Goal: Task Accomplishment & Management: Manage account settings

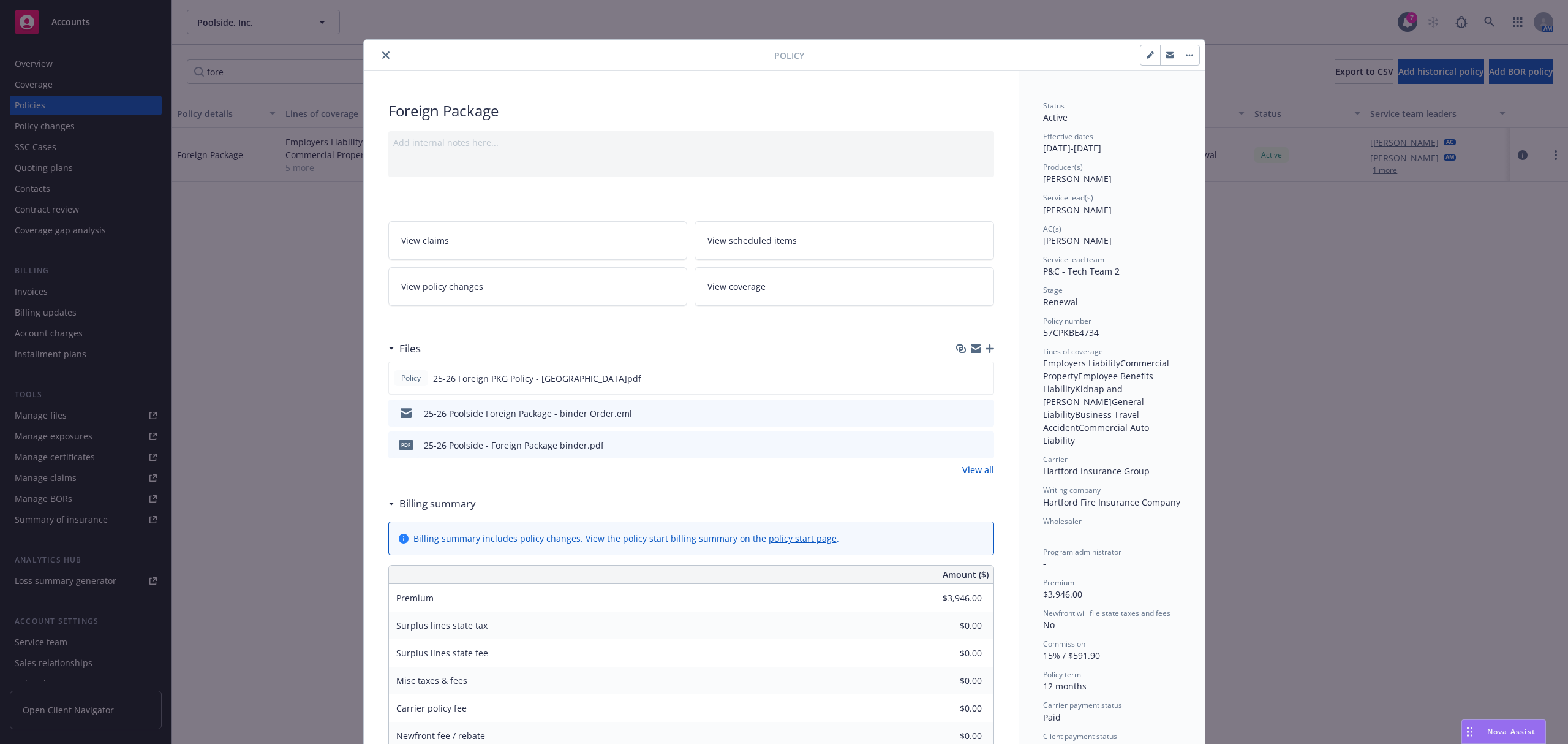
click at [375, 47] on div "Policy" at bounding box center [784, 56] width 841 height 32
click at [386, 54] on button "close" at bounding box center [386, 55] width 14 height 14
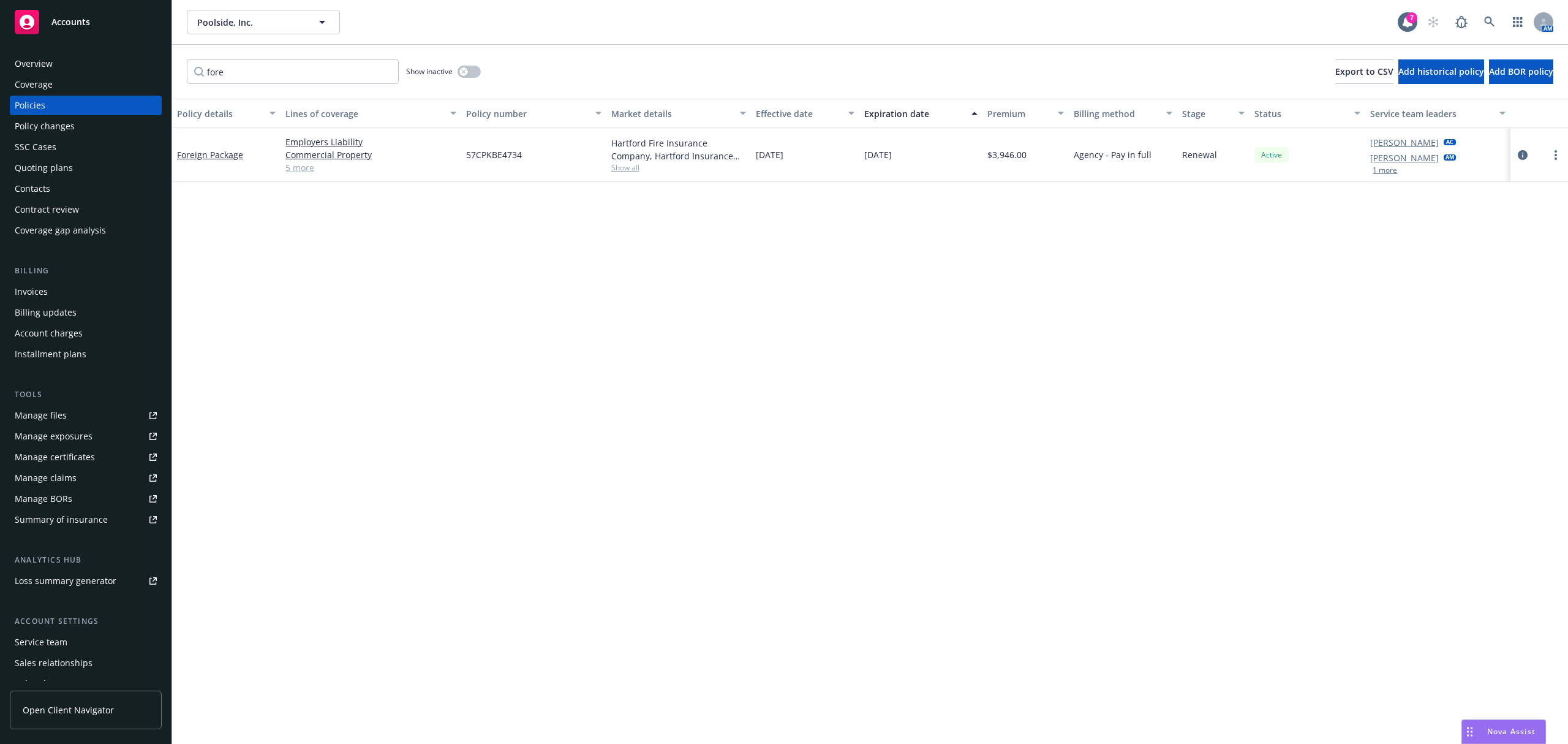
click at [379, 56] on div "fore Show inactive Export to CSV Add historical policy Add BOR policy" at bounding box center [870, 72] width 1395 height 54
click at [1486, 27] on icon at bounding box center [1489, 22] width 11 height 11
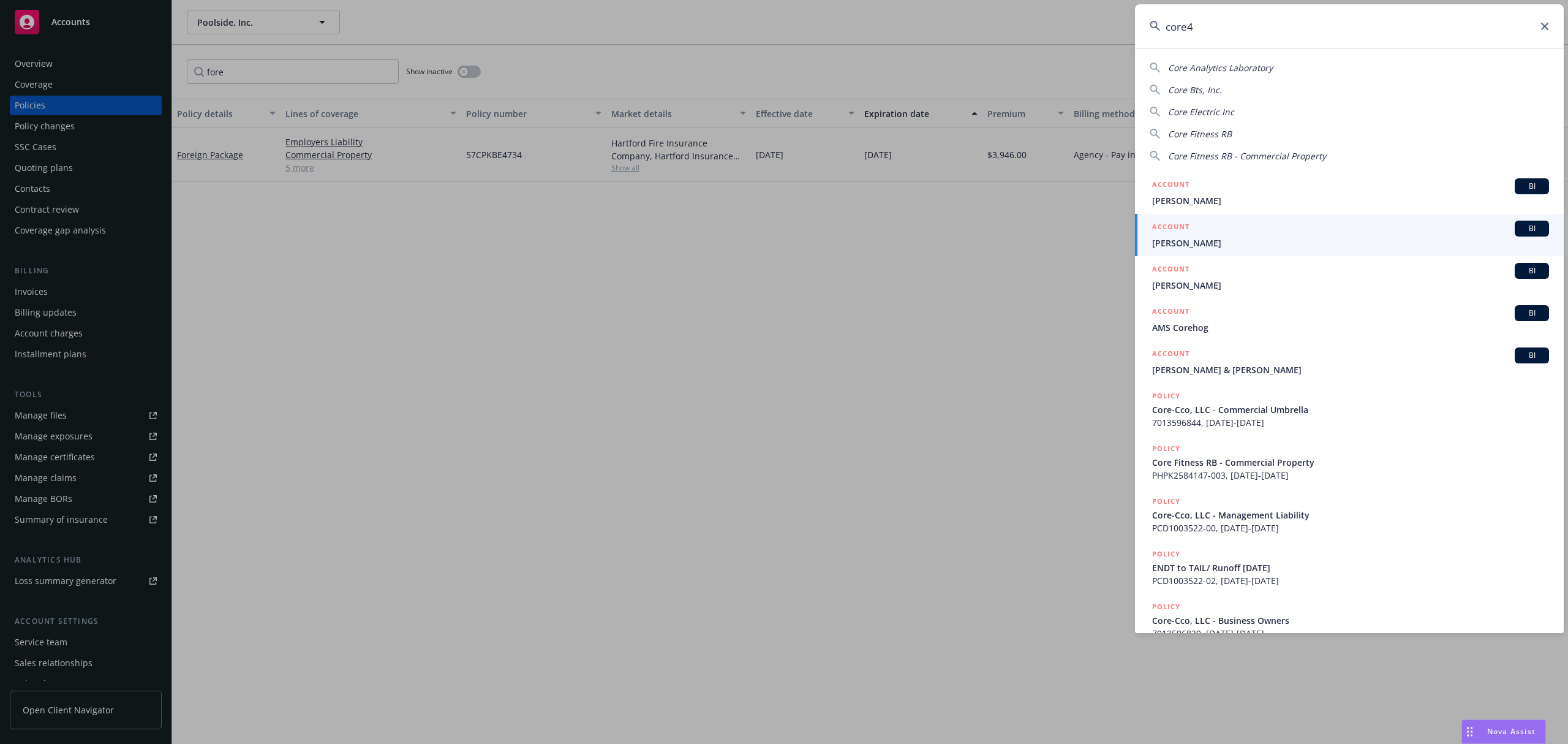
type input "core42"
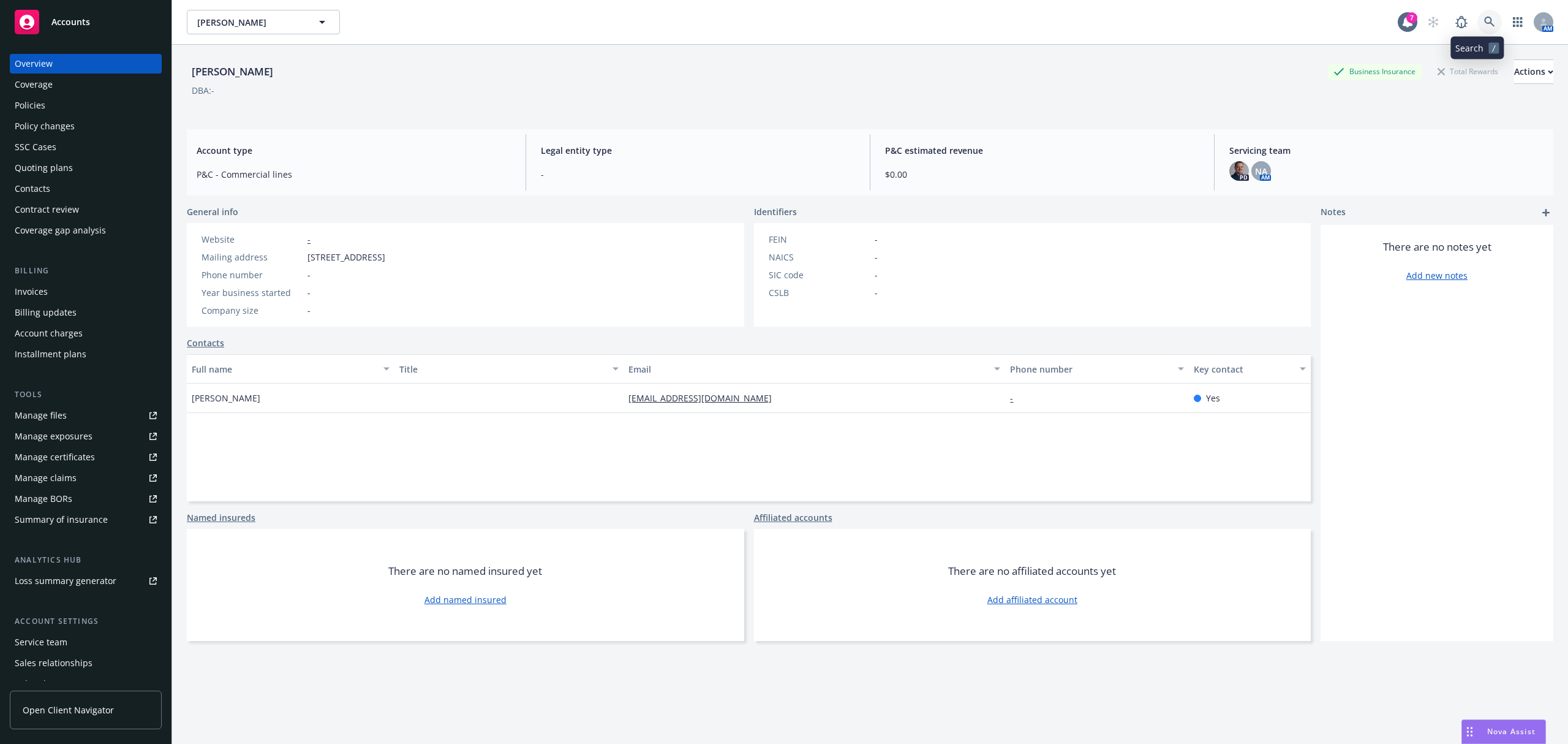
click at [1484, 23] on icon at bounding box center [1489, 22] width 11 height 11
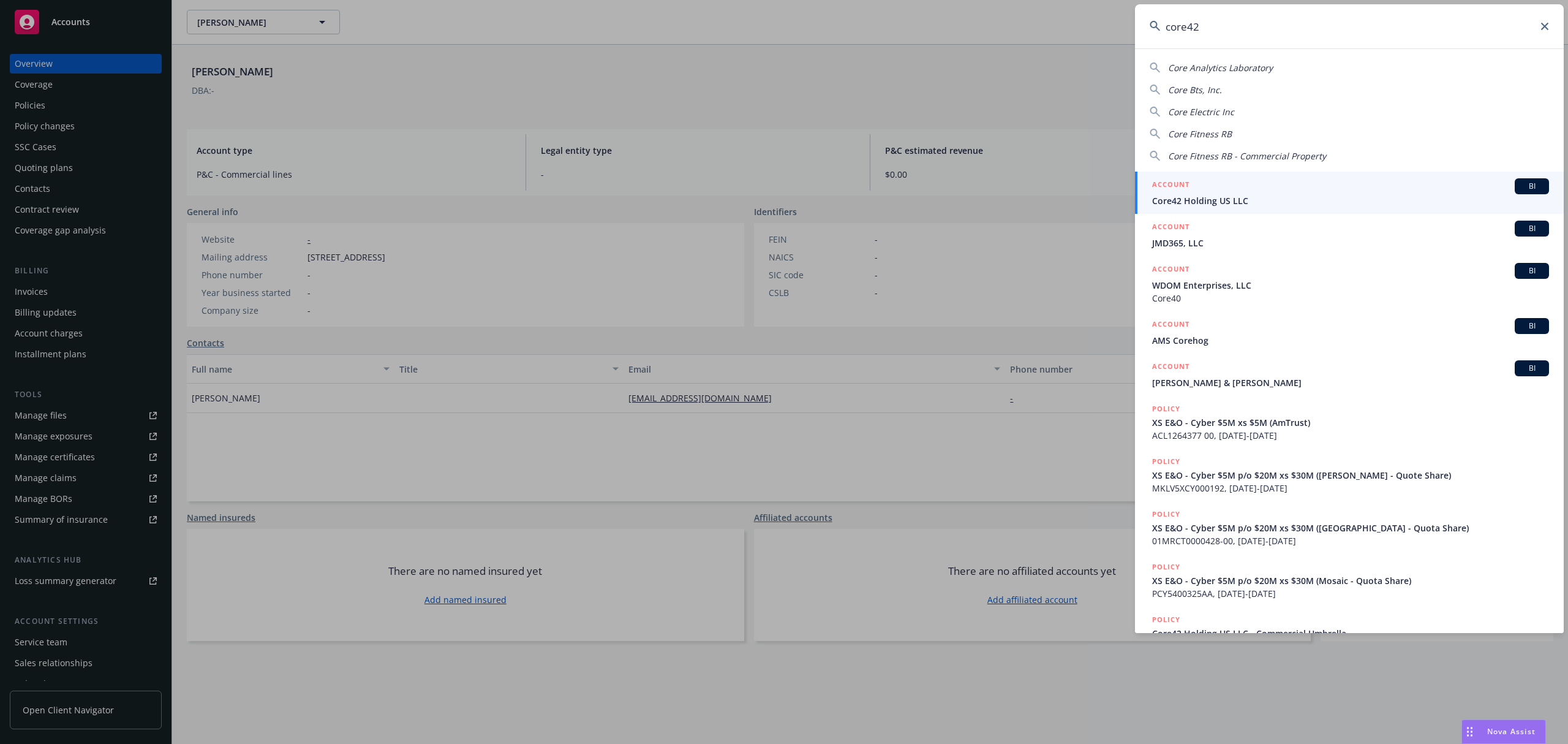
type input "core42"
click at [1231, 188] on div "ACCOUNT BI" at bounding box center [1350, 186] width 397 height 16
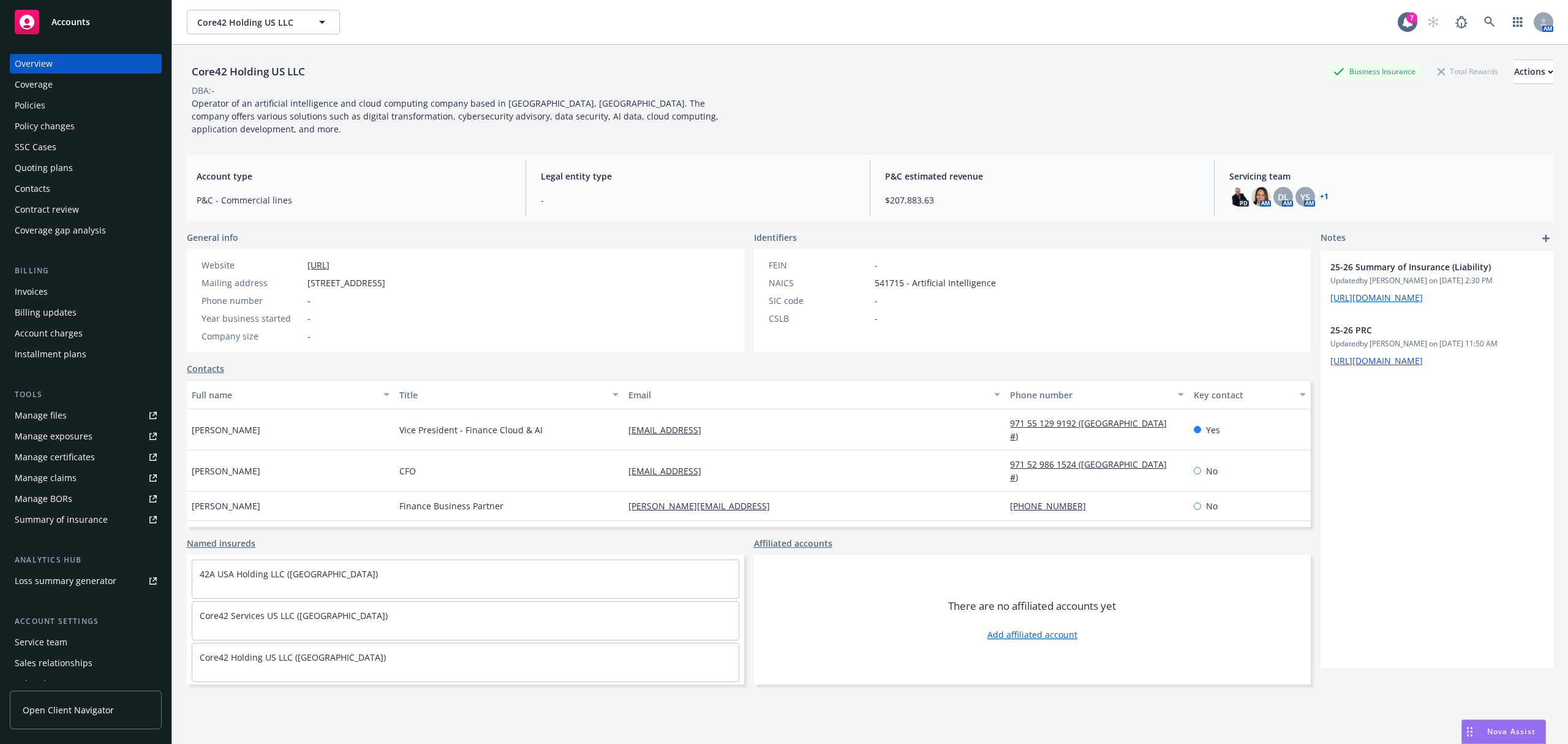
click at [1320, 198] on link "+ 1" at bounding box center [1324, 196] width 9 height 7
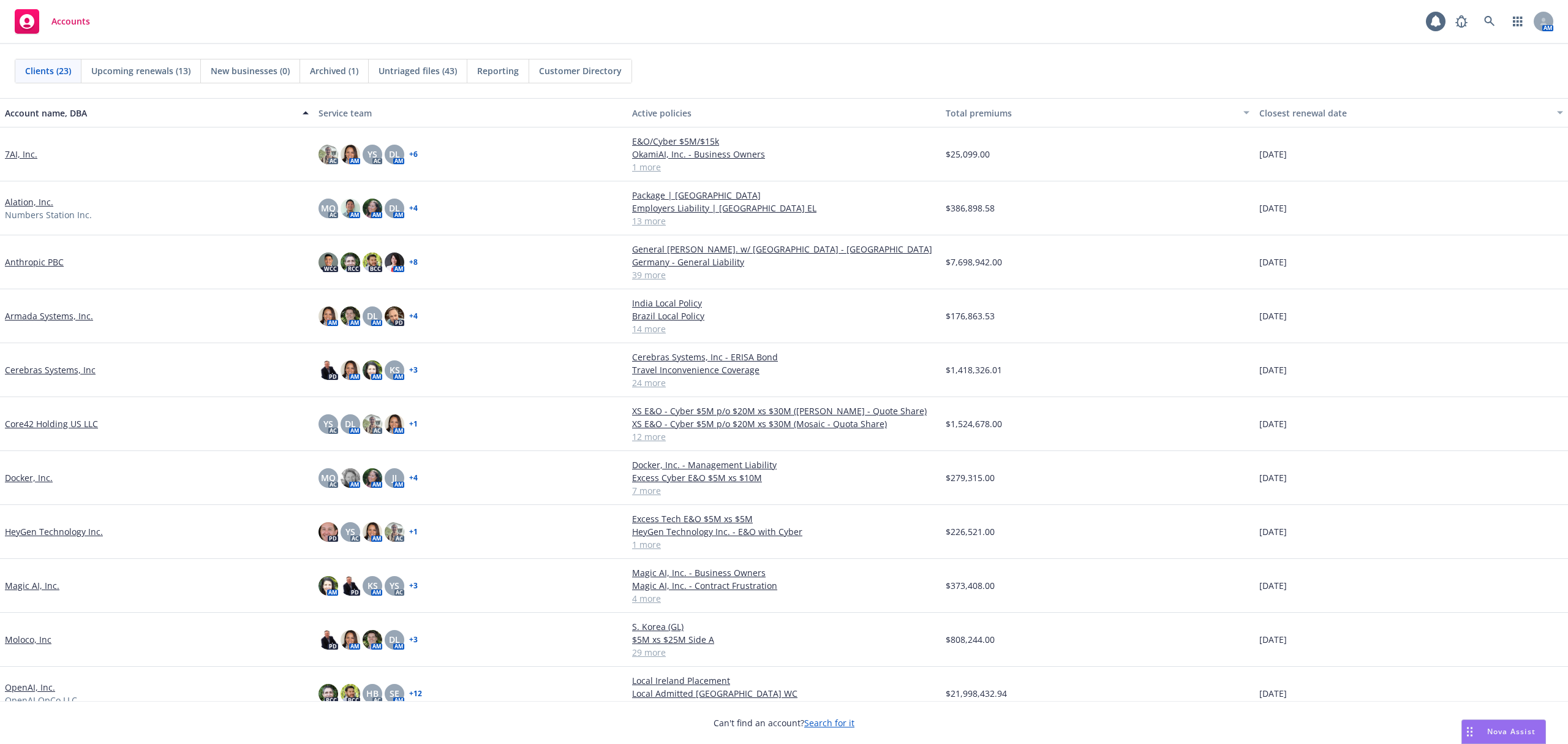
click at [488, 74] on span "Reporting" at bounding box center [498, 71] width 41 height 13
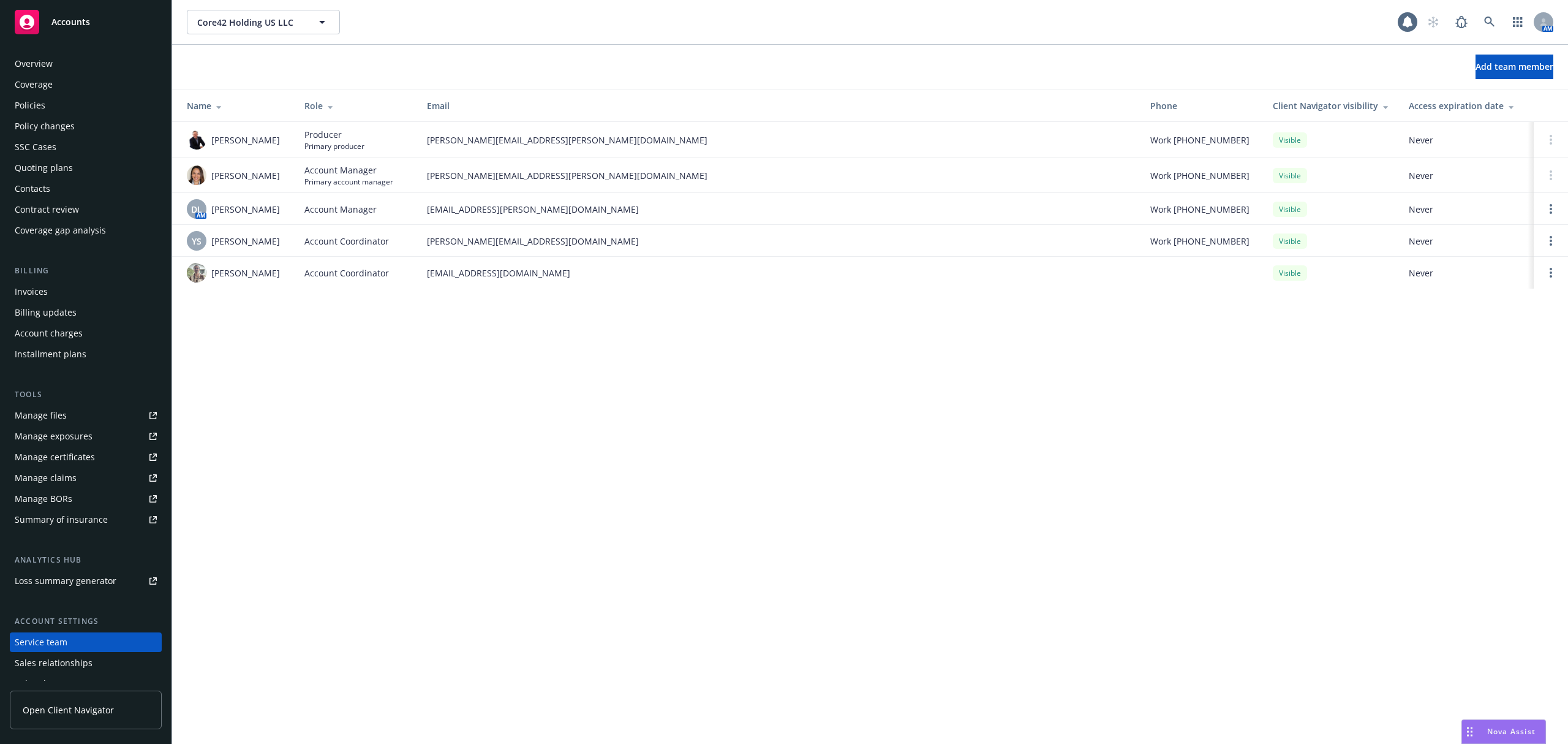
scroll to position [55, 0]
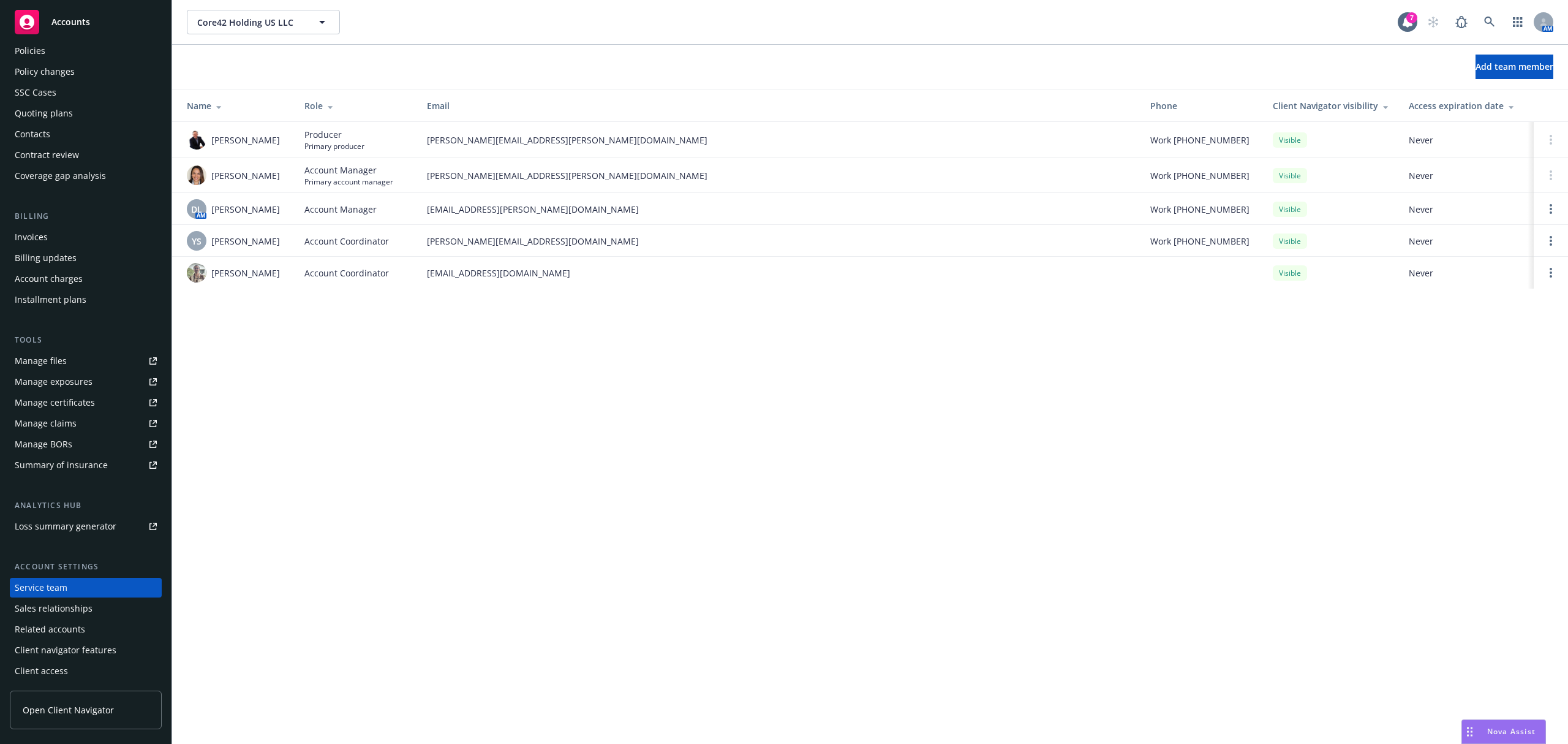
click at [55, 57] on div "Policies" at bounding box center [85, 51] width 142 height 20
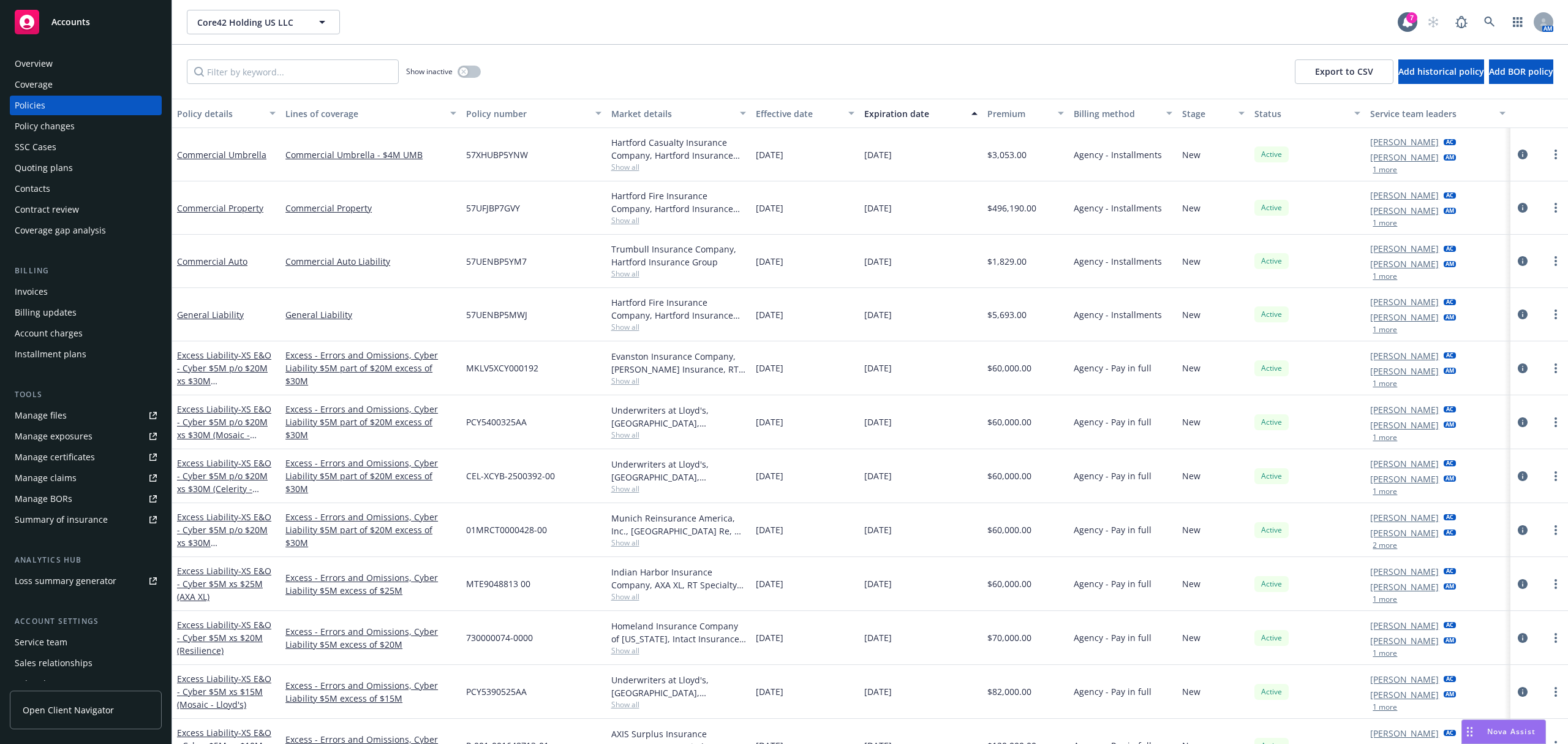
click at [1376, 169] on button "1 more" at bounding box center [1384, 169] width 24 height 7
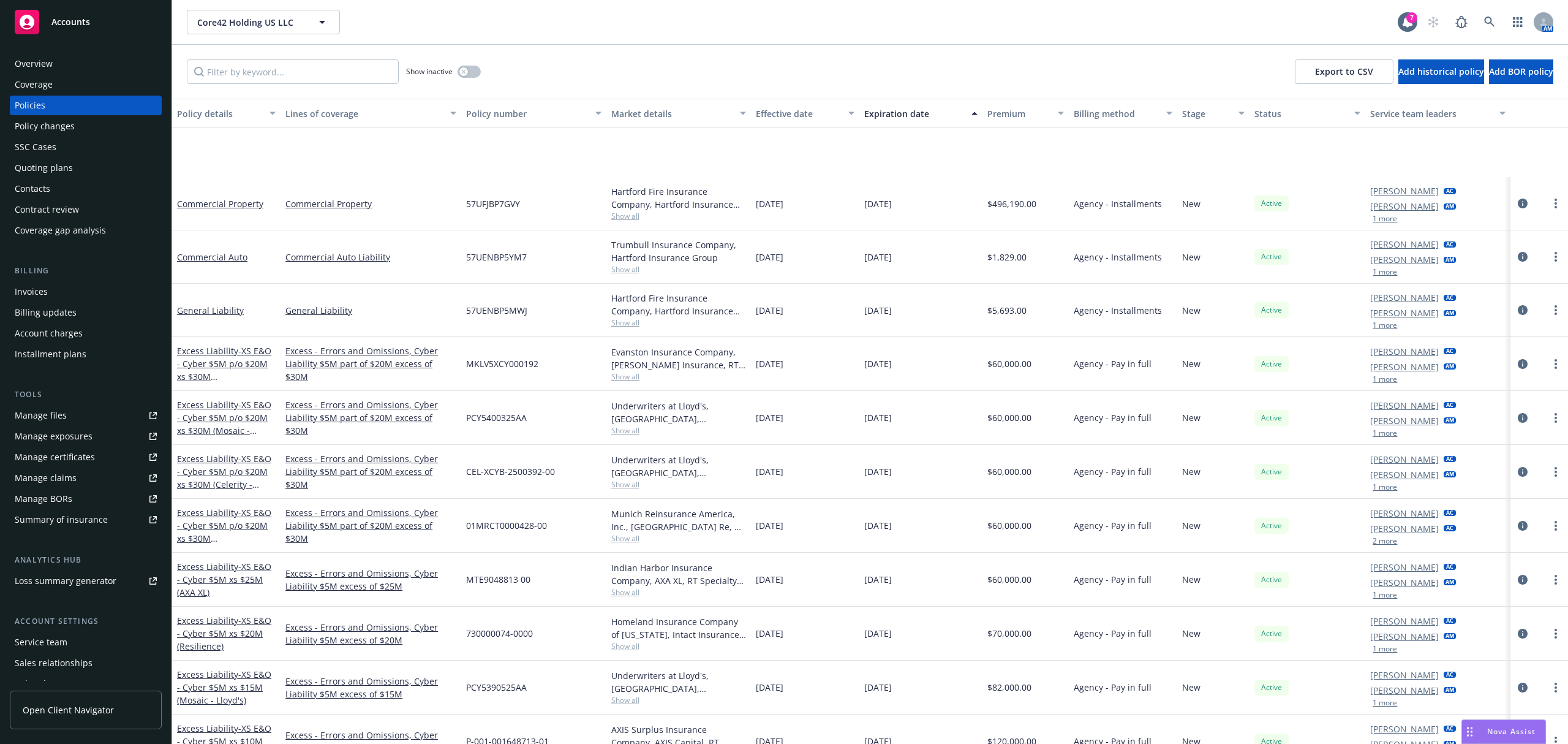
scroll to position [135, 0]
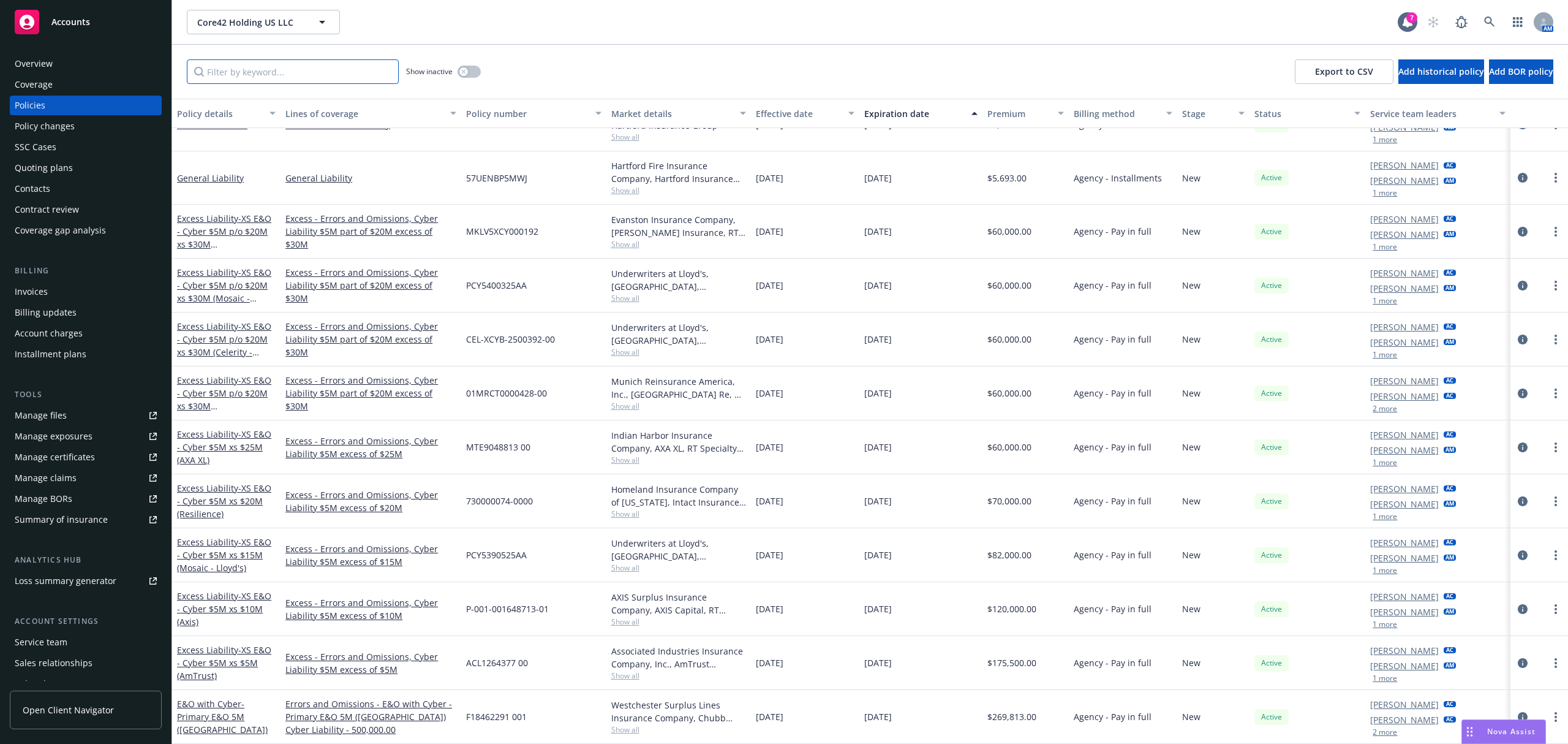
click at [302, 70] on input "Filter by keyword..." at bounding box center [293, 72] width 212 height 24
paste input "P-001-001648713-01"
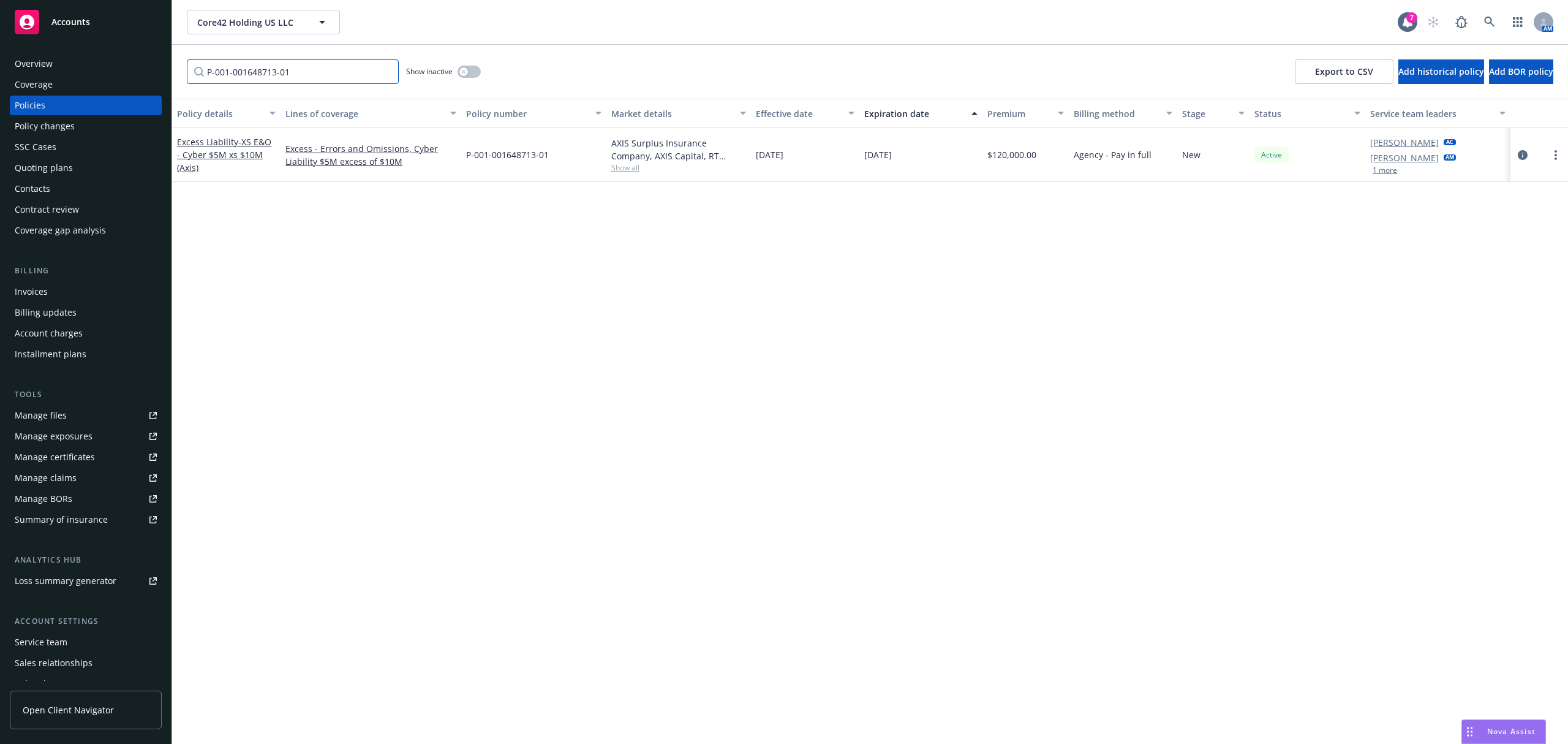
scroll to position [0, 0]
type input "P-001-001648713-01"
click at [1529, 155] on link "circleInformation" at bounding box center [1522, 155] width 14 height 14
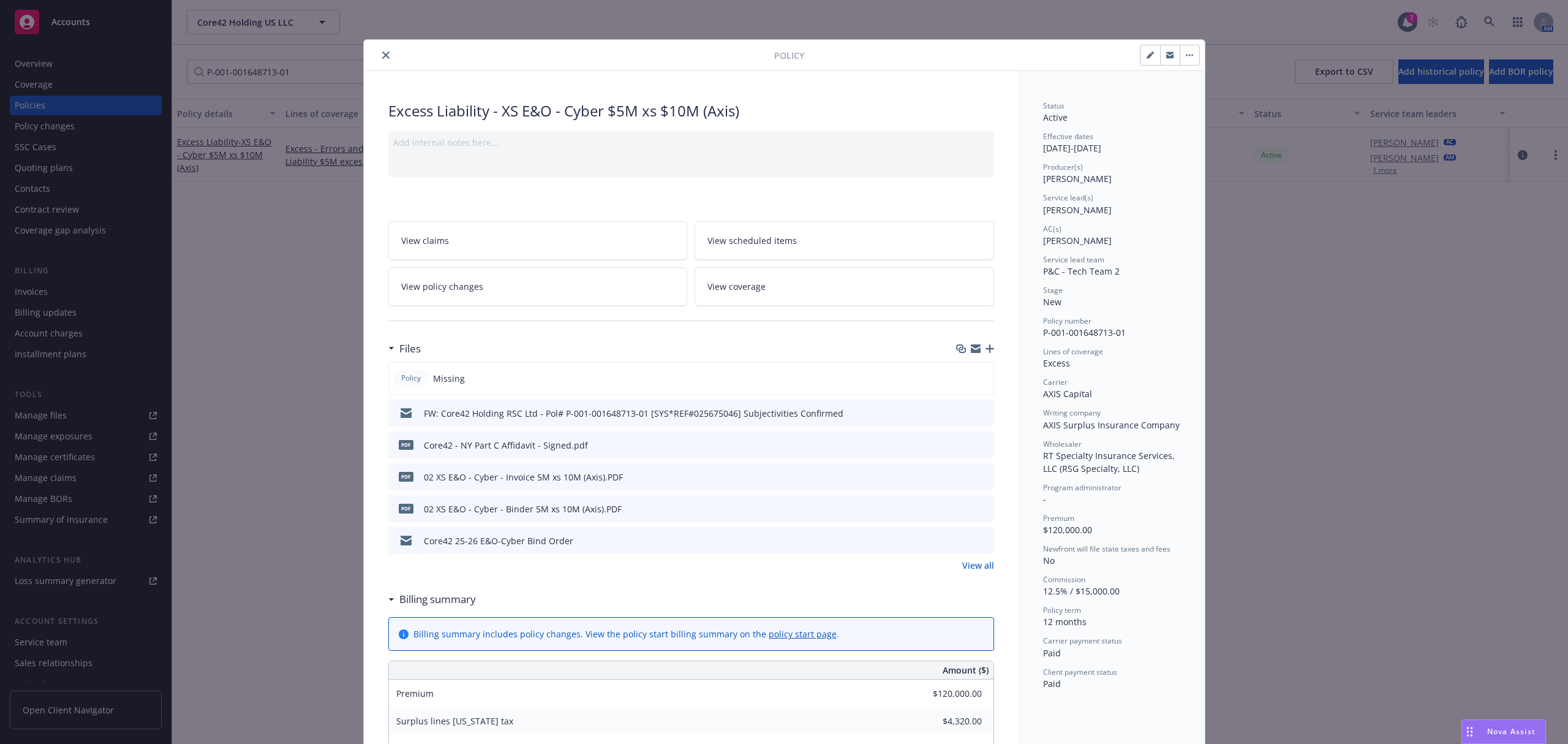
click at [985, 353] on icon "button" at bounding box center [989, 348] width 9 height 9
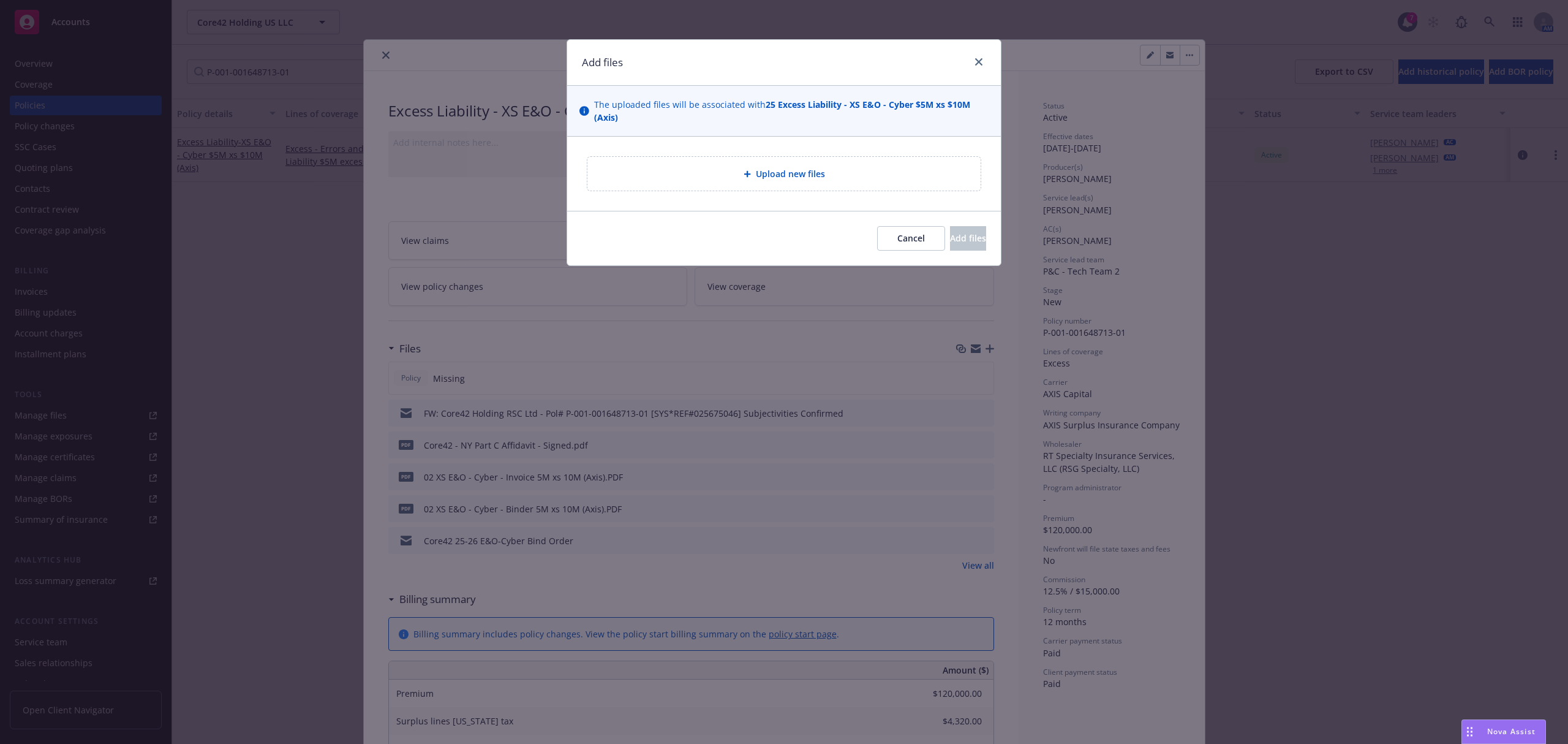
click at [694, 177] on div "Upload new files" at bounding box center [784, 173] width 373 height 14
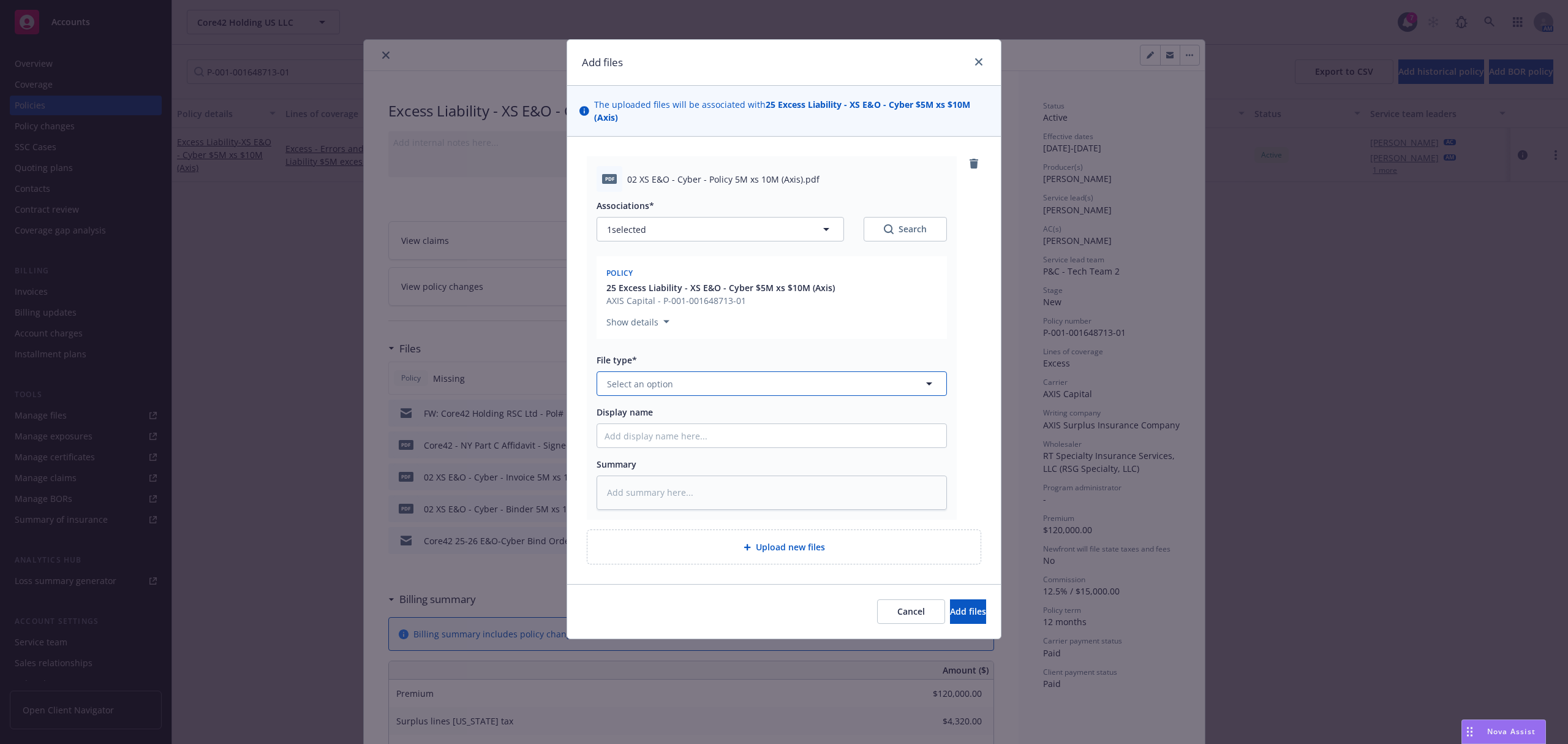
click at [679, 372] on button "Select an option" at bounding box center [772, 383] width 350 height 24
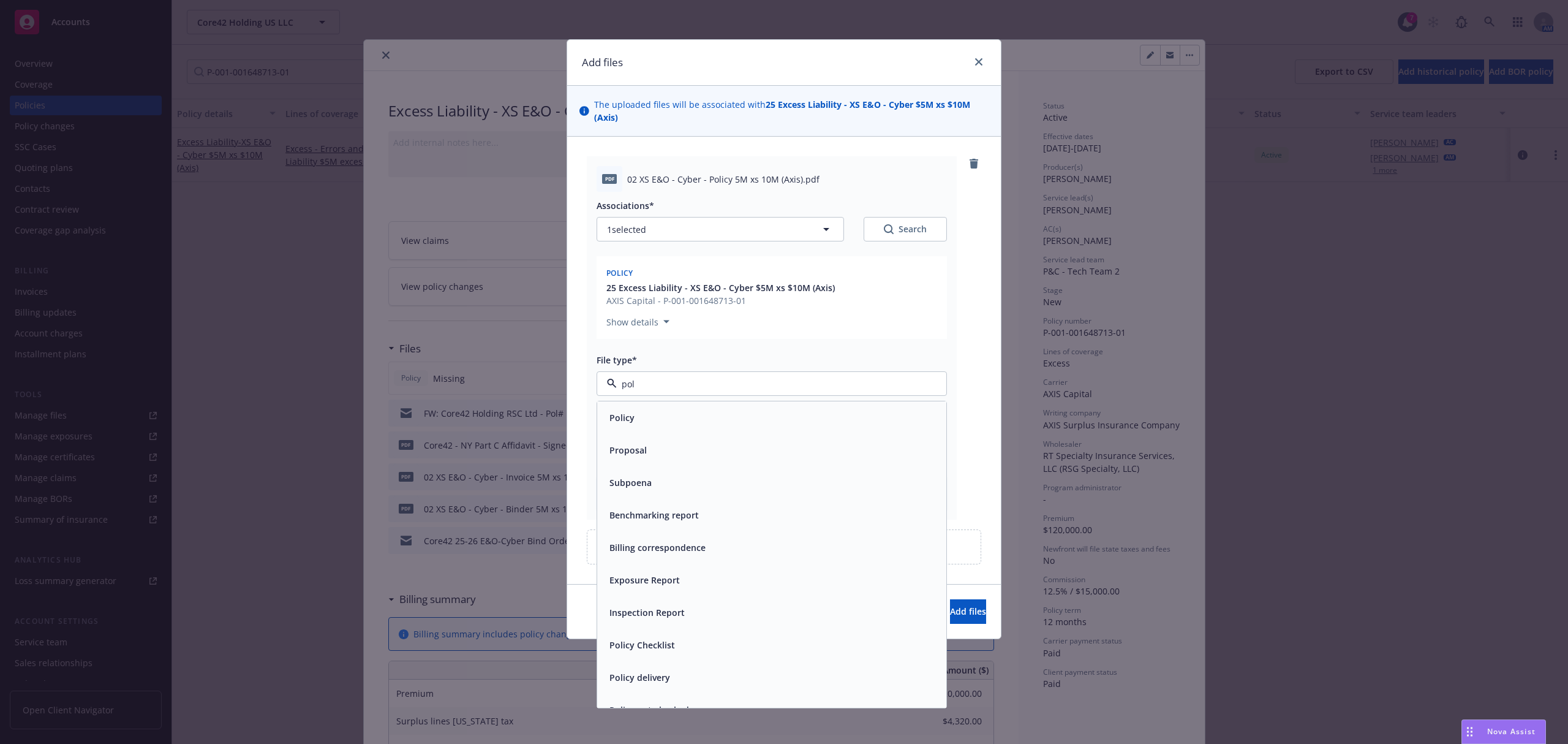
type input "poli"
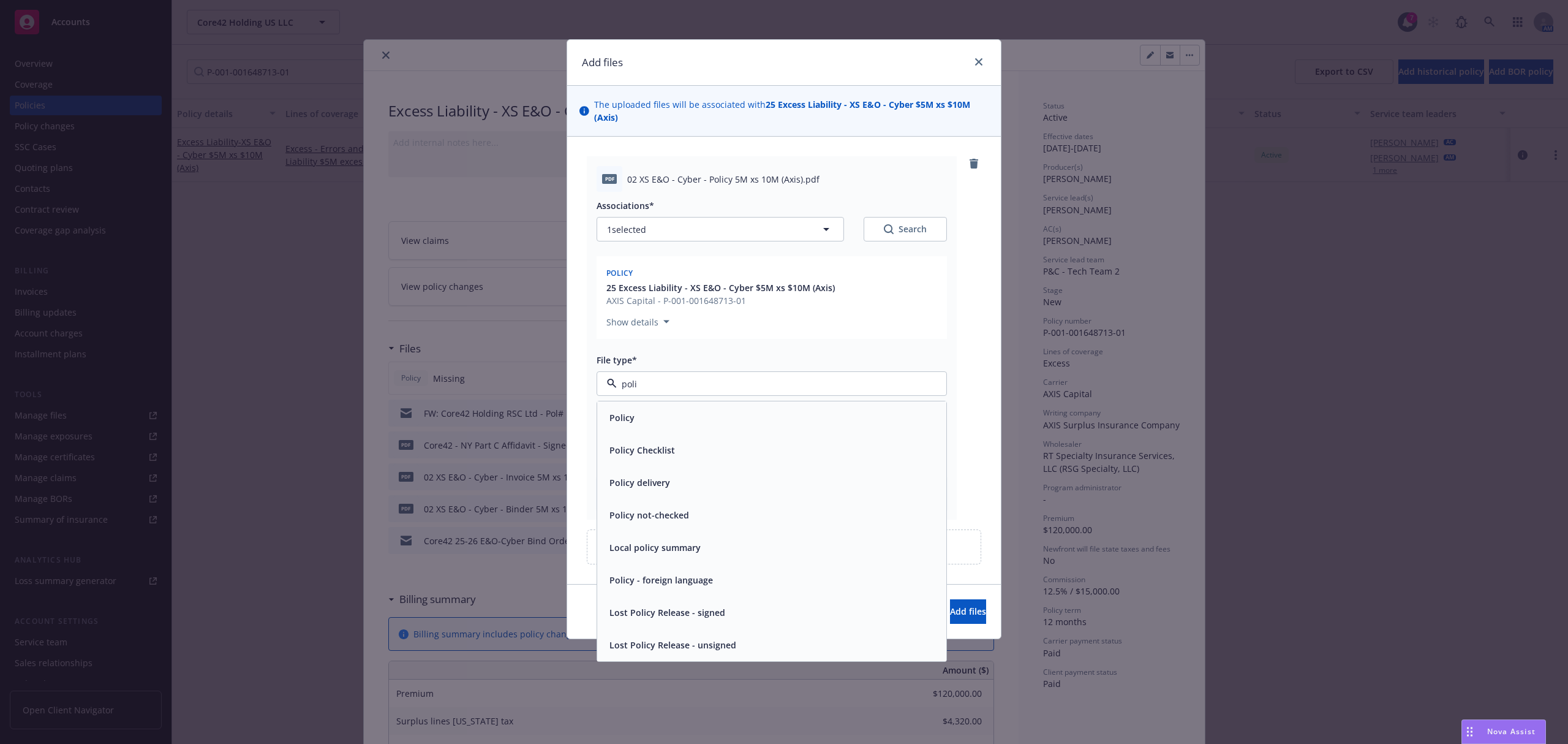
click at [652, 409] on div "Policy" at bounding box center [771, 417] width 334 height 18
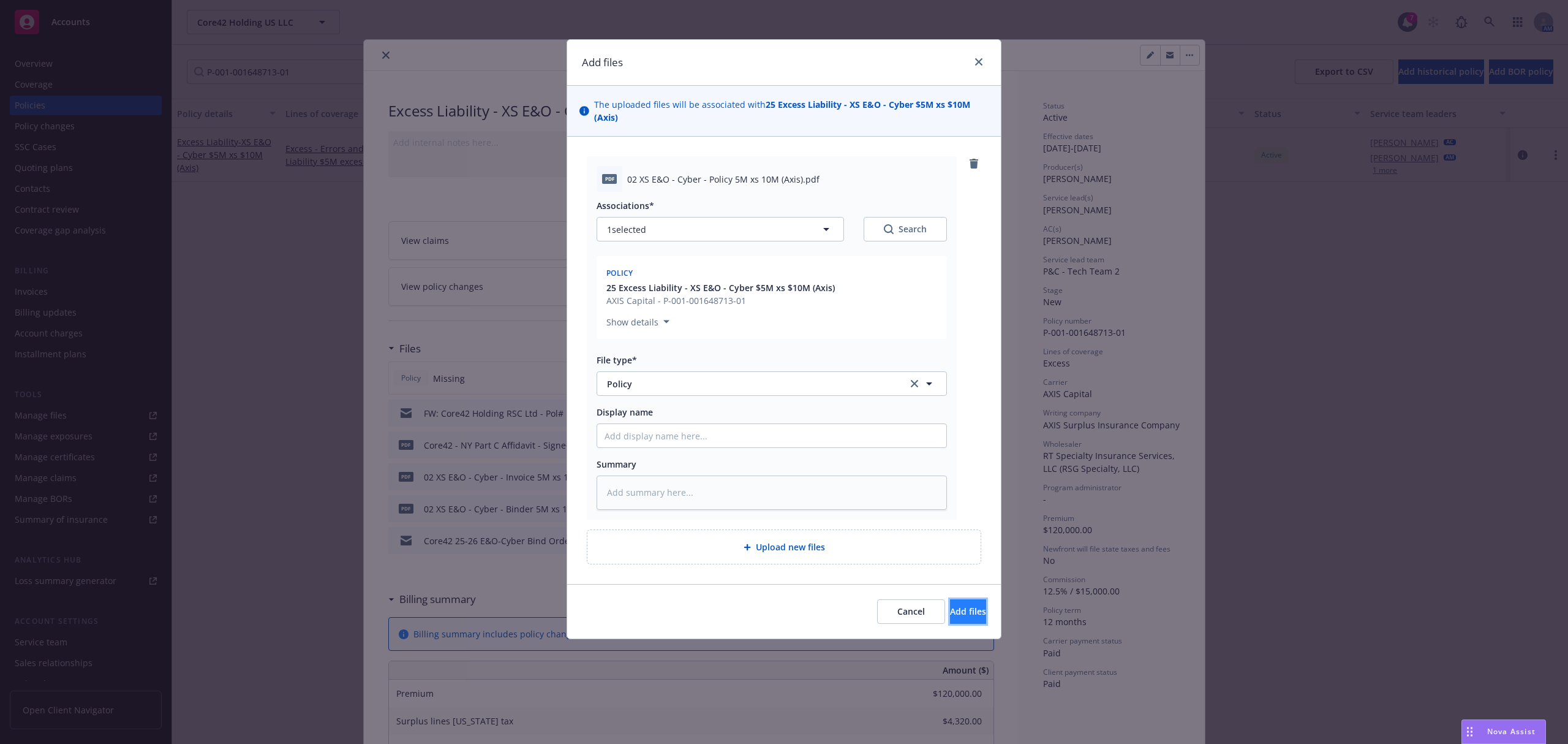
click at [950, 613] on span "Add files" at bounding box center [967, 611] width 36 height 12
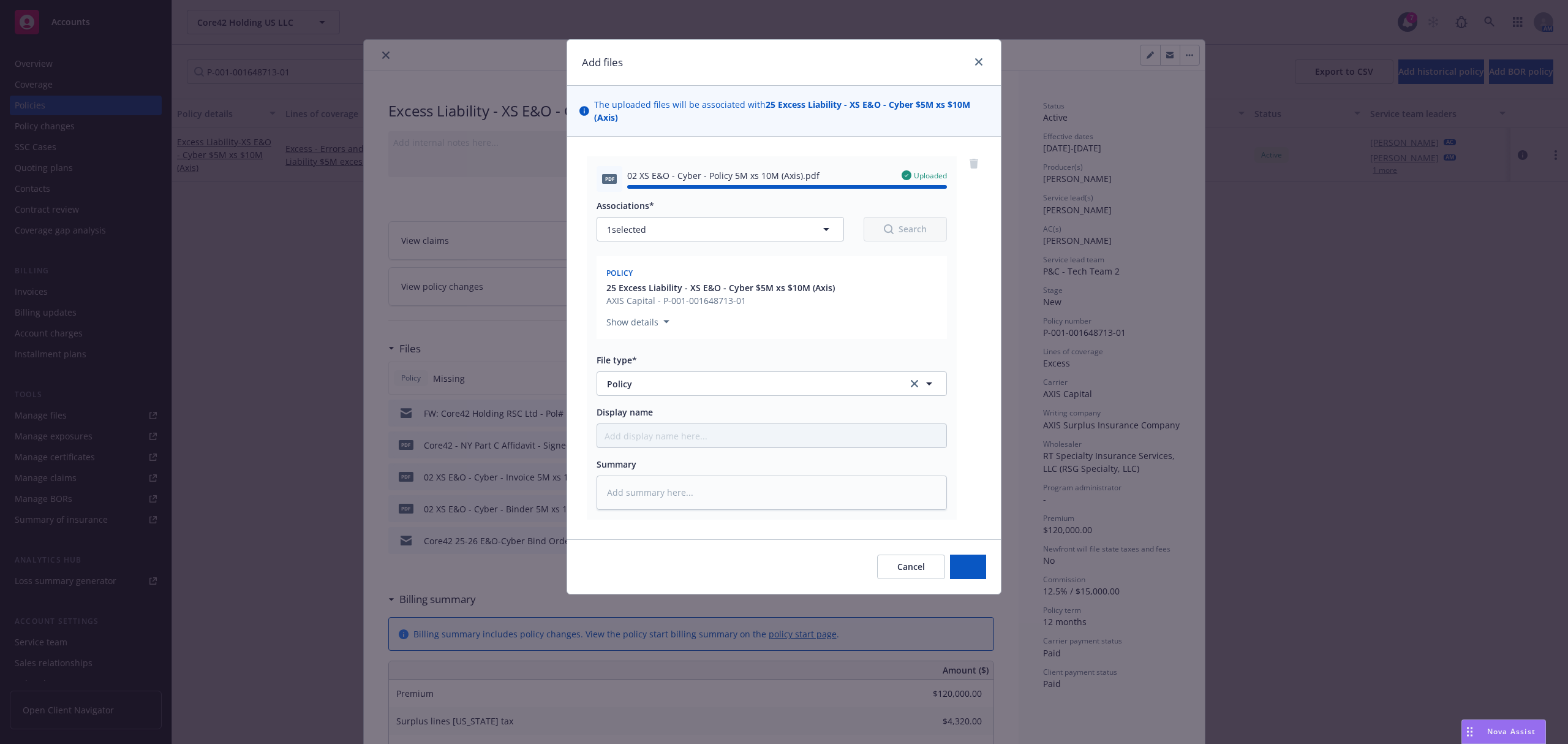
type textarea "x"
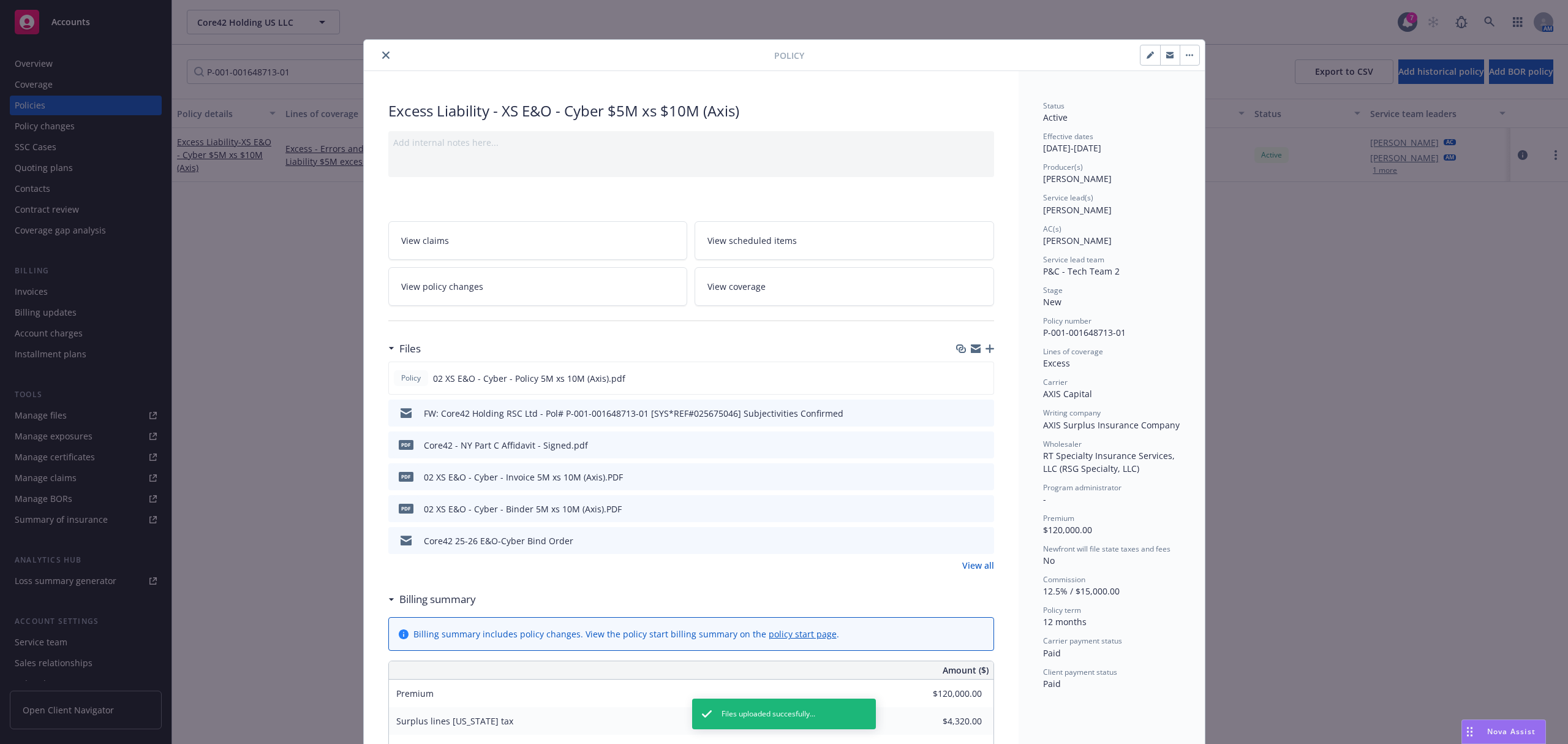
click at [382, 55] on icon "close" at bounding box center [385, 55] width 7 height 7
